Goal: Task Accomplishment & Management: Complete application form

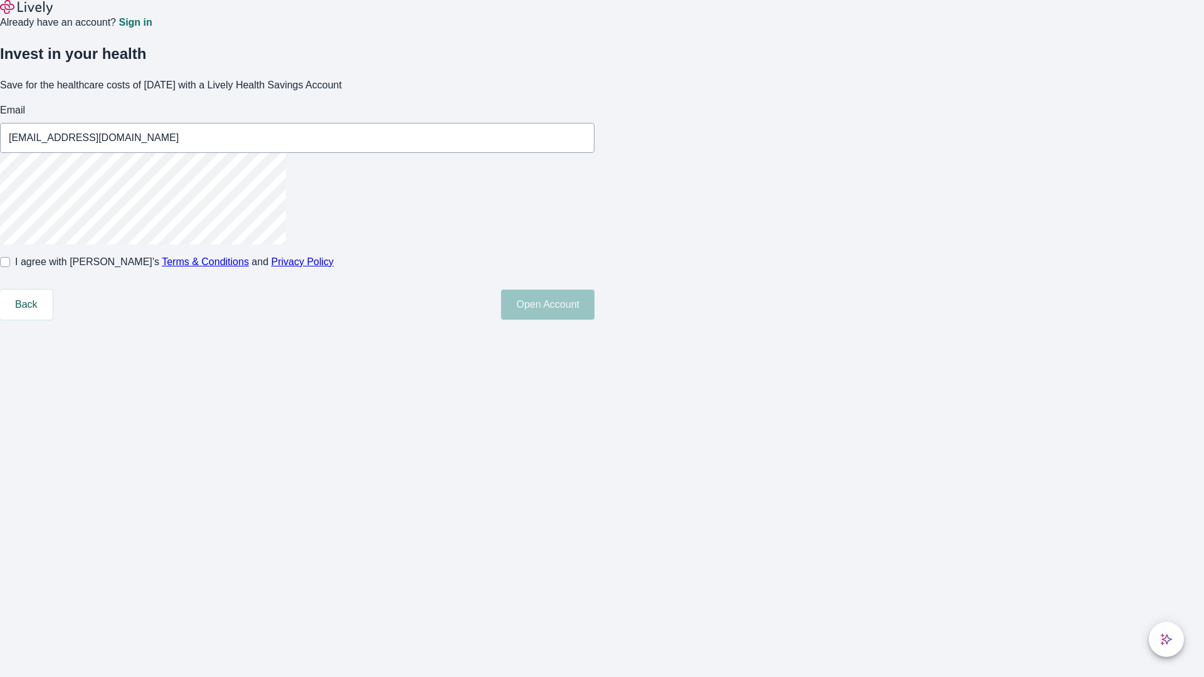
click at [10, 267] on input "I agree with Lively’s Terms & Conditions and Privacy Policy" at bounding box center [5, 262] width 10 height 10
checkbox input "true"
click at [594, 320] on button "Open Account" at bounding box center [547, 305] width 93 height 30
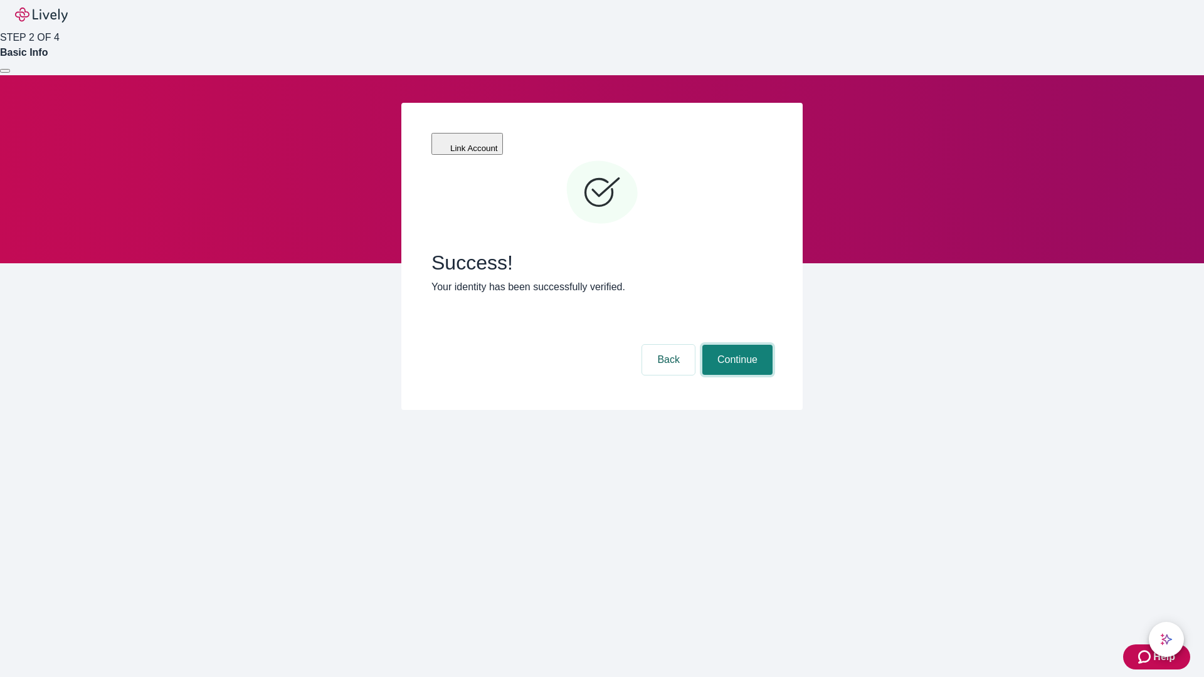
click at [735, 345] on button "Continue" at bounding box center [737, 360] width 70 height 30
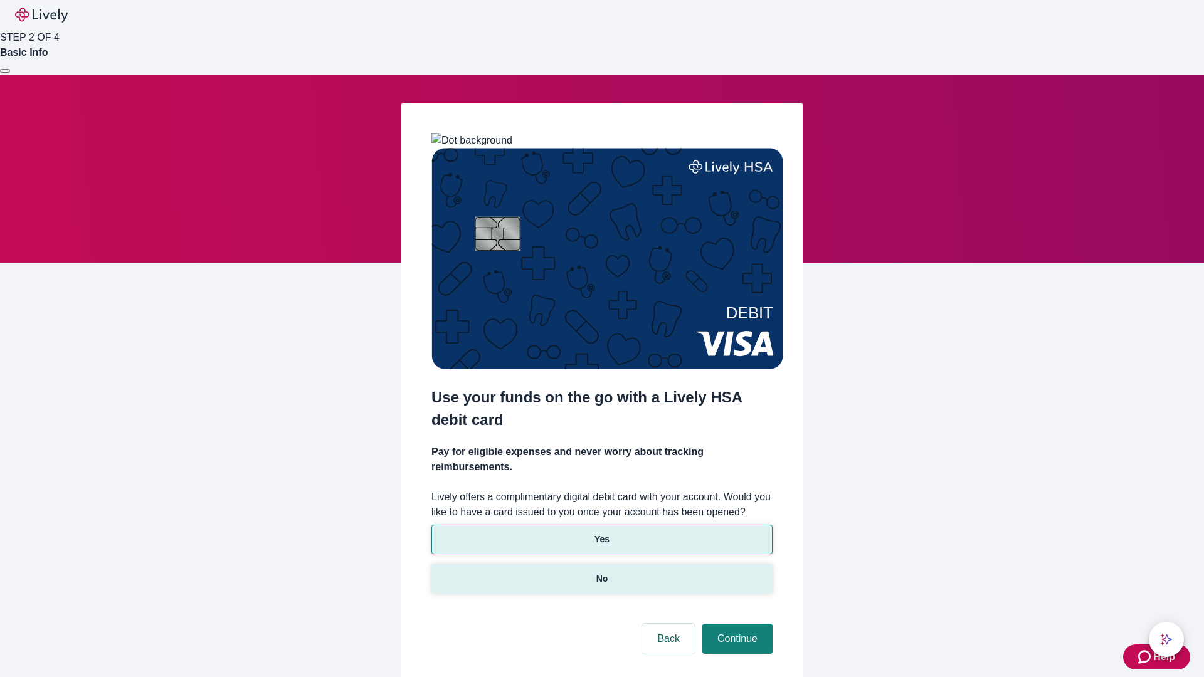
click at [601, 572] on p "No" at bounding box center [602, 578] width 12 height 13
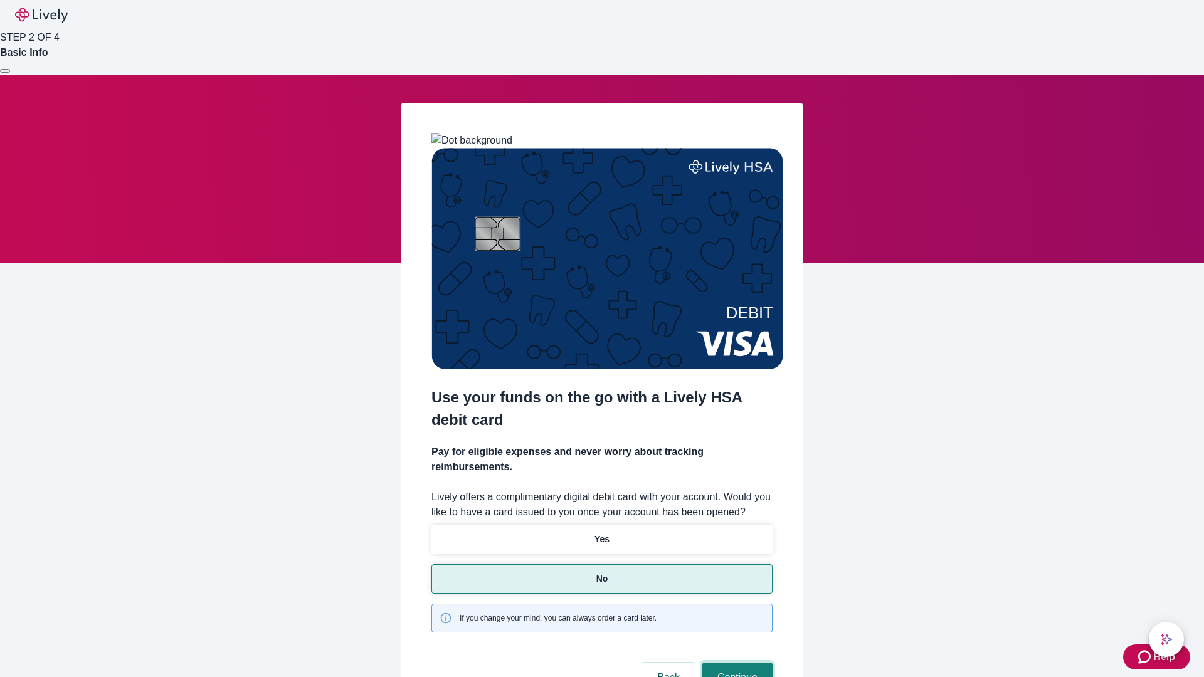
click at [735, 663] on button "Continue" at bounding box center [737, 678] width 70 height 30
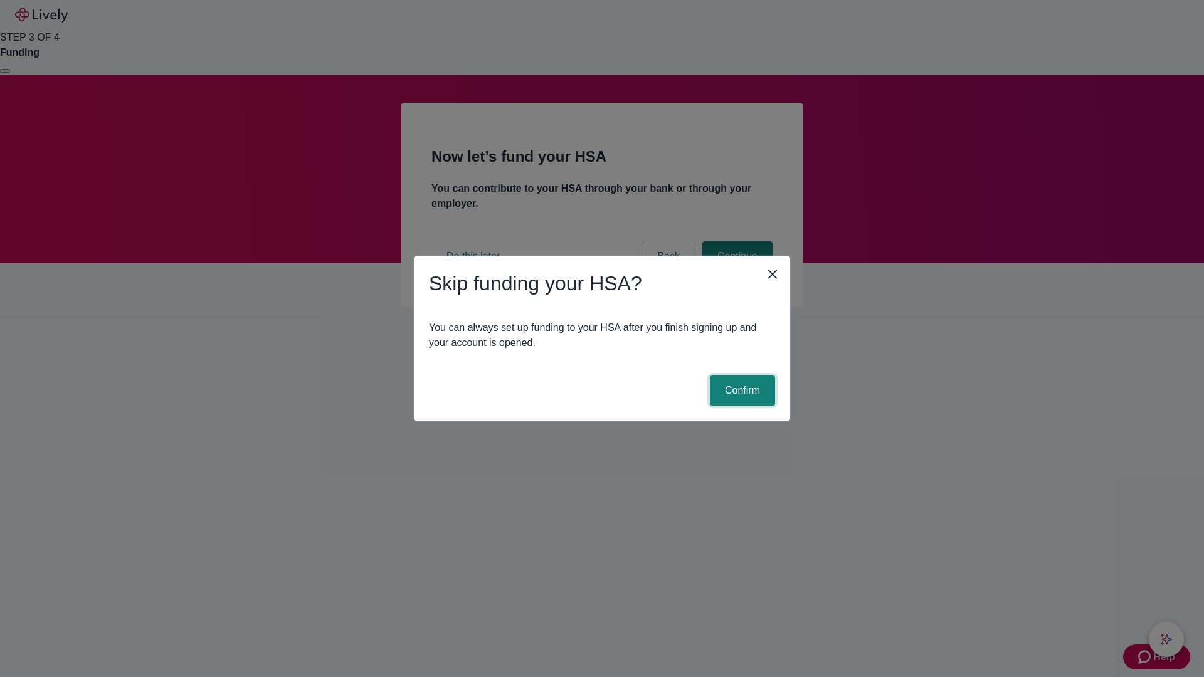
click at [740, 391] on button "Confirm" at bounding box center [742, 391] width 65 height 30
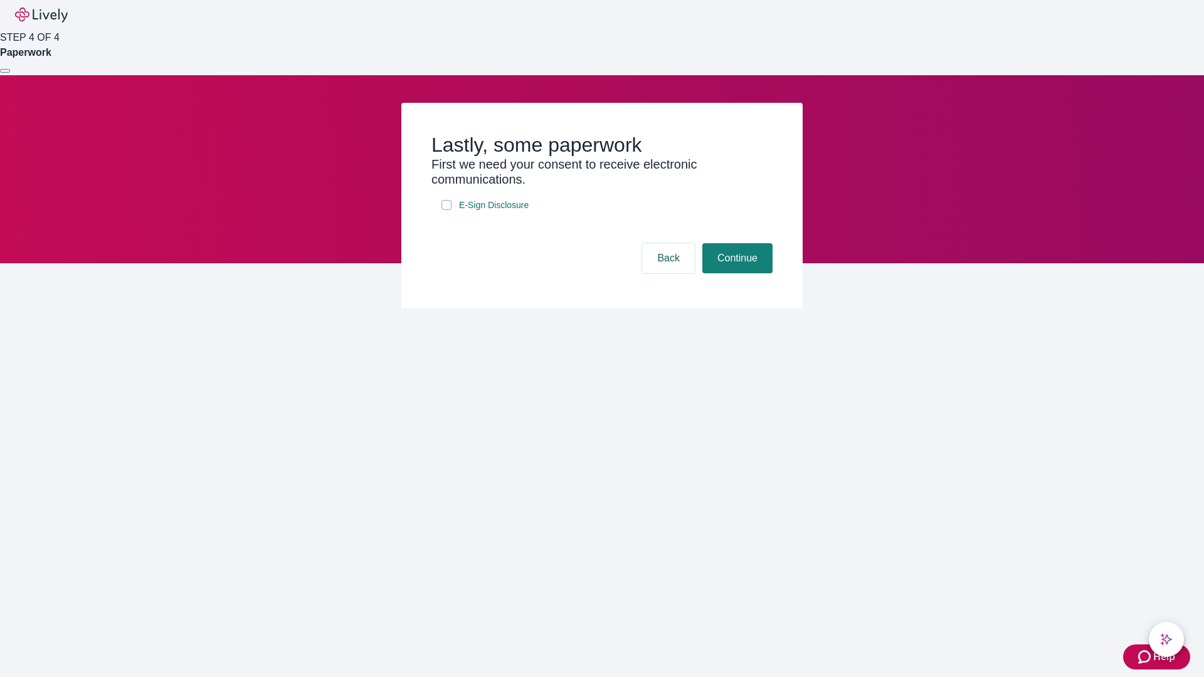
click at [446, 210] on input "E-Sign Disclosure" at bounding box center [446, 205] width 10 height 10
checkbox input "true"
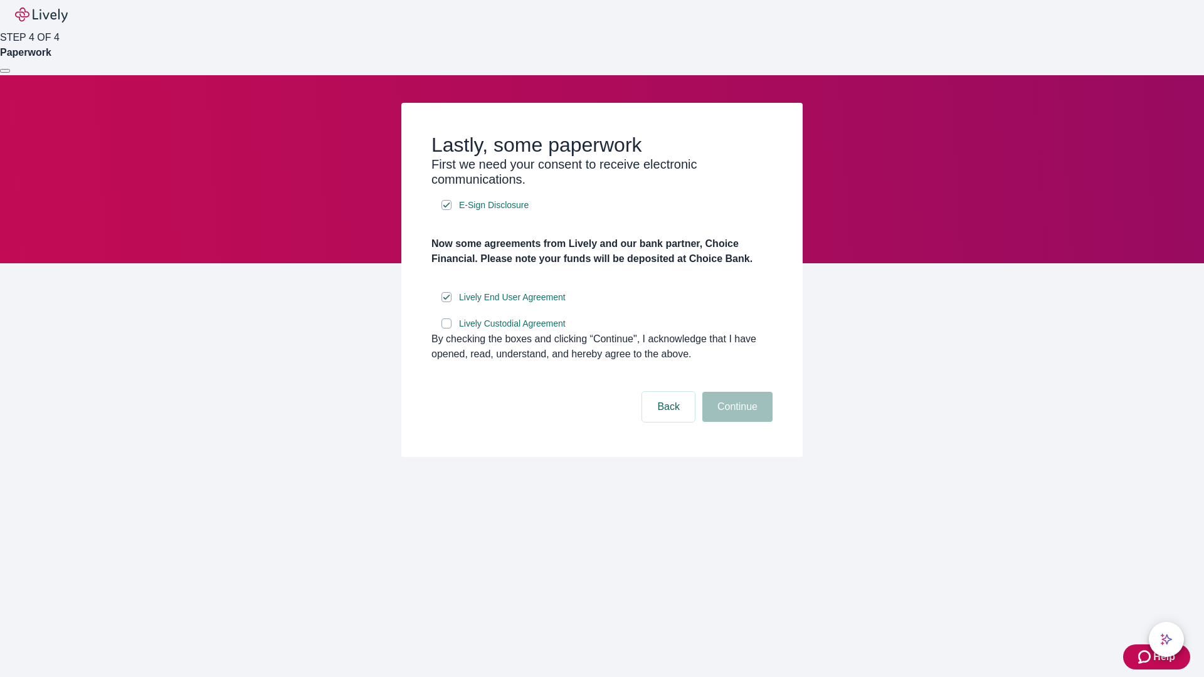
click at [446, 328] on input "Lively Custodial Agreement" at bounding box center [446, 323] width 10 height 10
checkbox input "true"
click at [735, 422] on button "Continue" at bounding box center [737, 407] width 70 height 30
